Goal: Check status

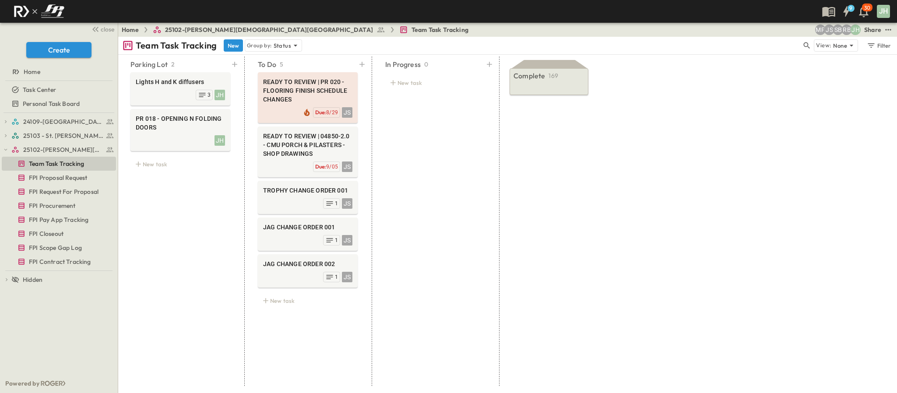
drag, startPoint x: 578, startPoint y: 212, endPoint x: 591, endPoint y: 201, distance: 17.1
click at [578, 212] on div "Complete 169 READY TO REVIEW | PR 021 - ROOM B108 WINDOW CHANGE JS Due: 9/08 [P…" at bounding box center [549, 221] width 95 height 330
click at [502, 147] on div "Parking Lot 2 Lights H and K diffusers JH 3 PR 018 - OPENING N FOLDING DOORS JH…" at bounding box center [358, 221] width 477 height 330
click at [163, 193] on div "Parking Lot 2 Lights H and K diffusers JH 3 PR 018 - OPENING N FOLDING DOORS JH…" at bounding box center [180, 221] width 121 height 330
